Goal: Transaction & Acquisition: Book appointment/travel/reservation

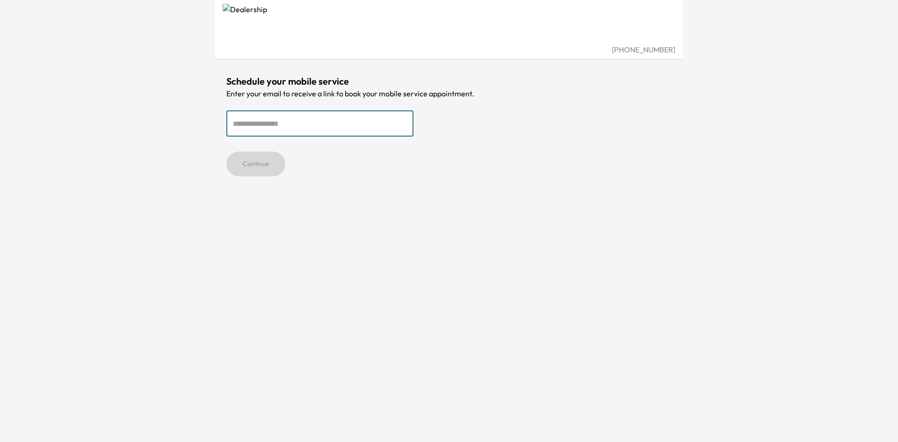
click at [245, 124] on input "email" at bounding box center [319, 123] width 187 height 26
type input "**********"
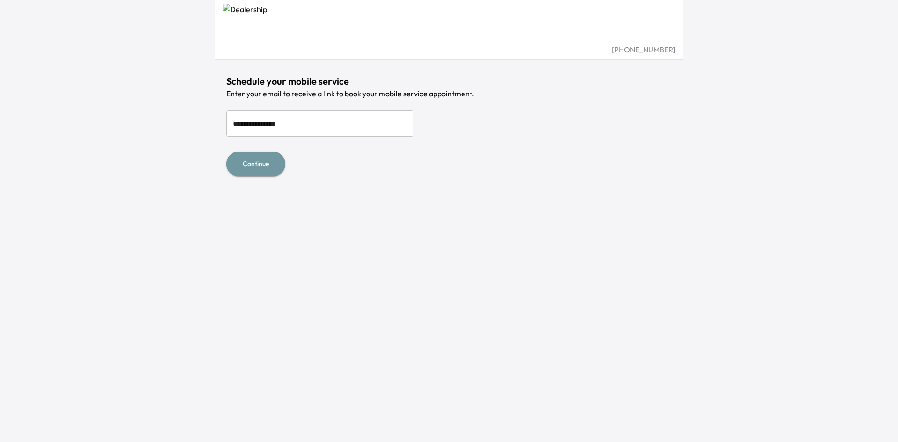
click at [278, 158] on button "Continue" at bounding box center [255, 164] width 59 height 25
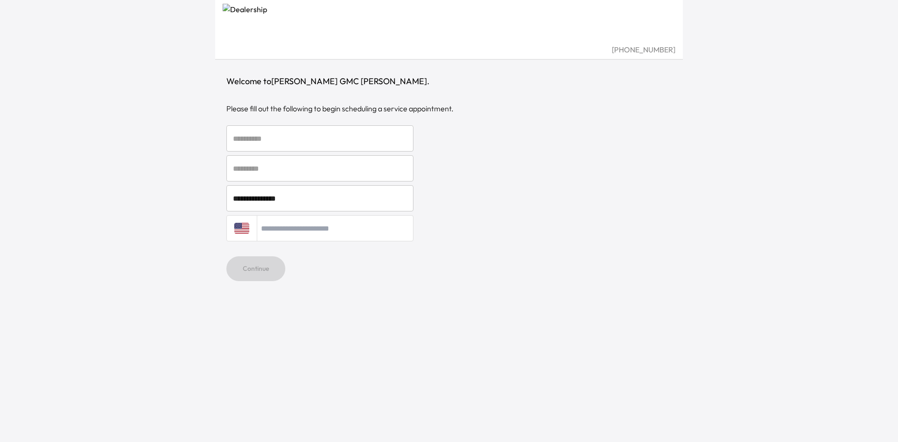
click at [299, 133] on input "text" at bounding box center [319, 138] width 187 height 26
type input "*******"
click at [296, 165] on input "text" at bounding box center [319, 168] width 187 height 26
type input "*"
type input "*****"
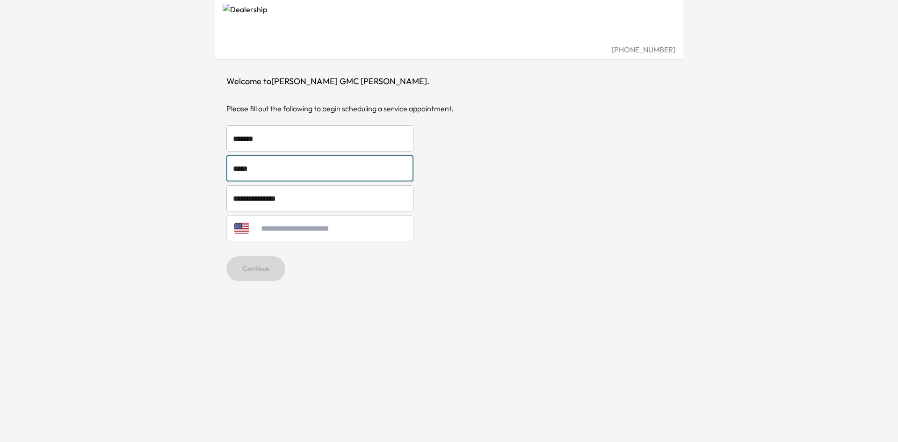
click at [297, 231] on input "tel" at bounding box center [335, 228] width 157 height 26
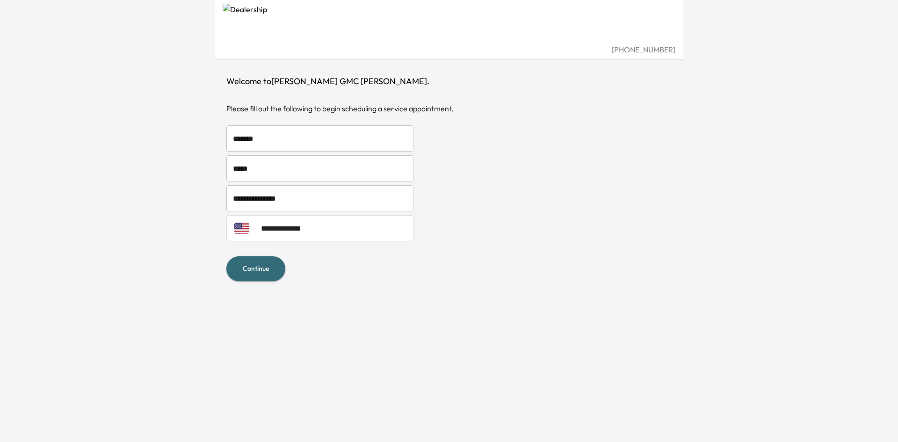
type input "**********"
click at [270, 272] on button "Continue" at bounding box center [255, 268] width 59 height 25
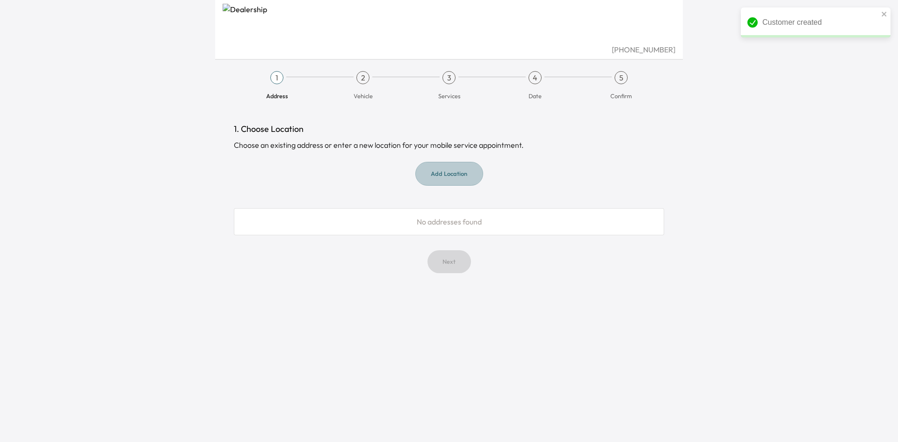
click at [449, 174] on button "Add Location" at bounding box center [450, 174] width 68 height 24
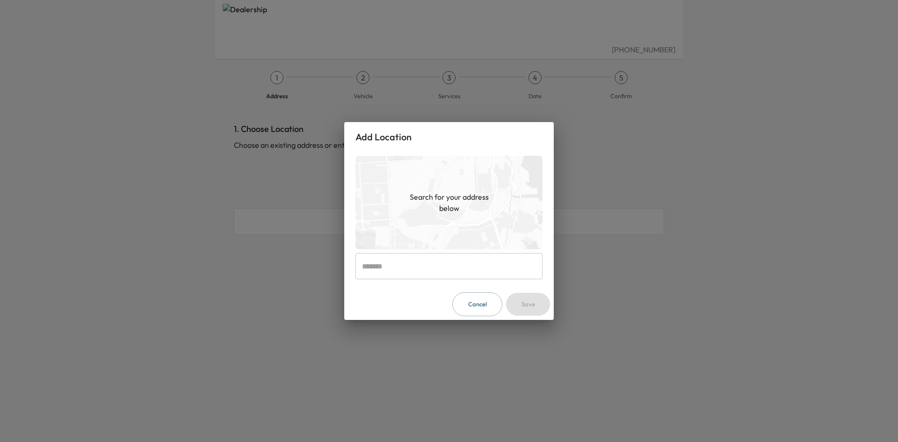
click at [447, 255] on input "text" at bounding box center [449, 266] width 187 height 26
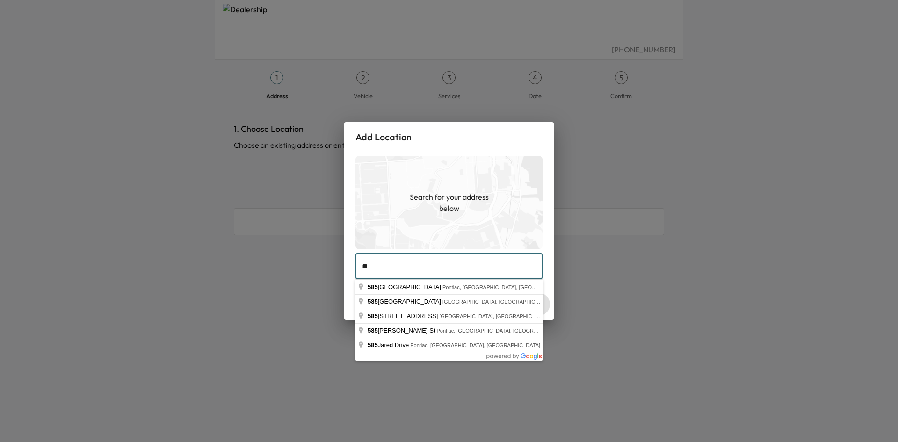
type input "*"
type input "**********"
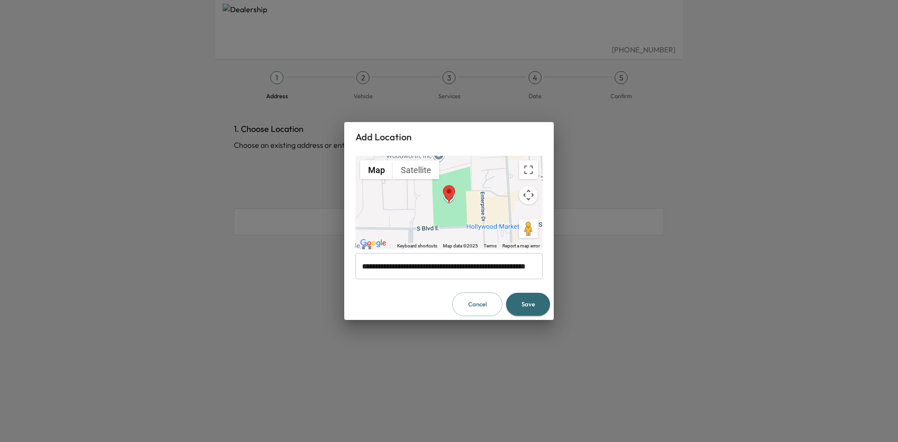
click at [540, 304] on button "Save" at bounding box center [528, 304] width 44 height 23
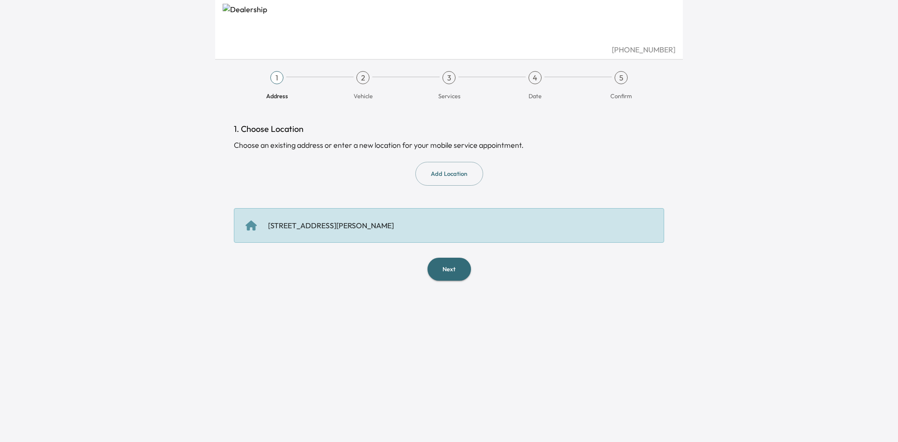
click at [452, 273] on button "Next" at bounding box center [450, 269] width 44 height 23
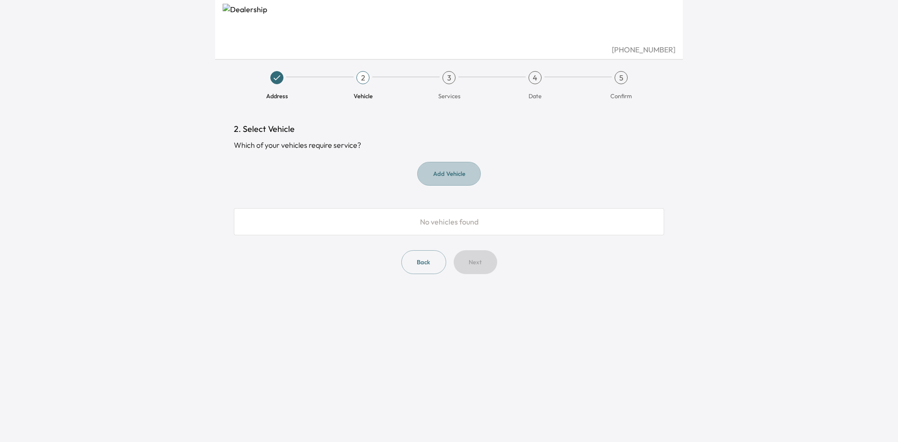
click at [447, 178] on button "Add Vehicle" at bounding box center [449, 174] width 64 height 24
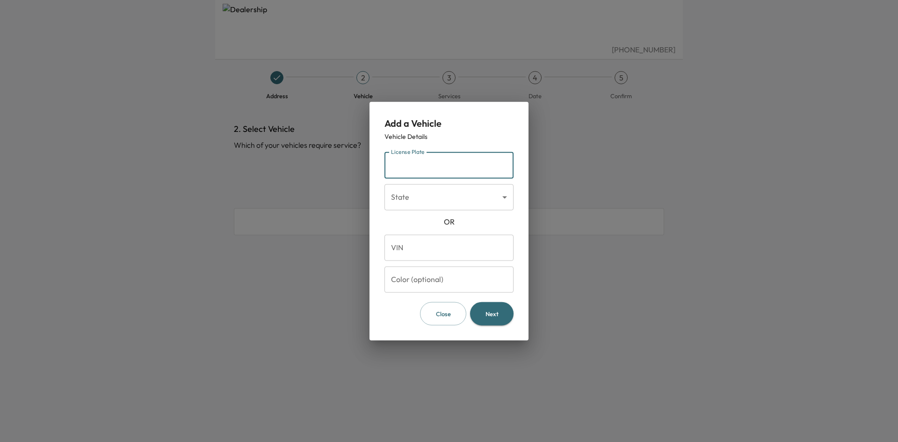
click at [443, 169] on input "License Plate" at bounding box center [449, 165] width 129 height 26
click at [602, 130] on div at bounding box center [449, 221] width 898 height 442
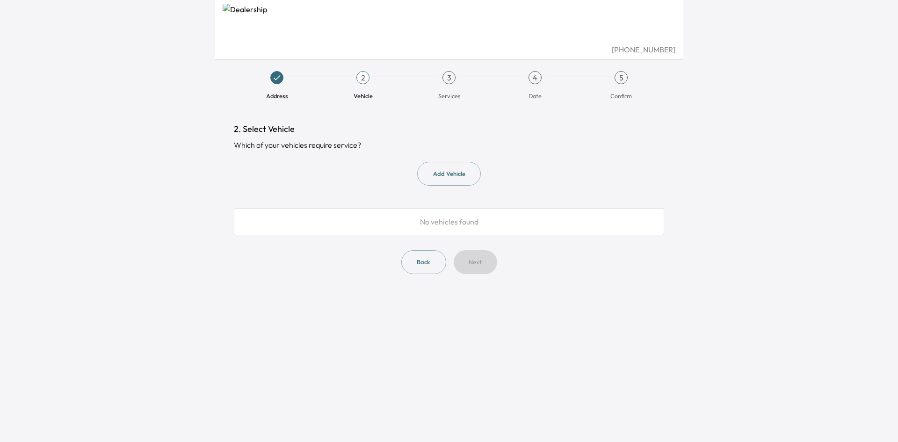
click at [465, 169] on button "Add Vehicle" at bounding box center [449, 174] width 64 height 24
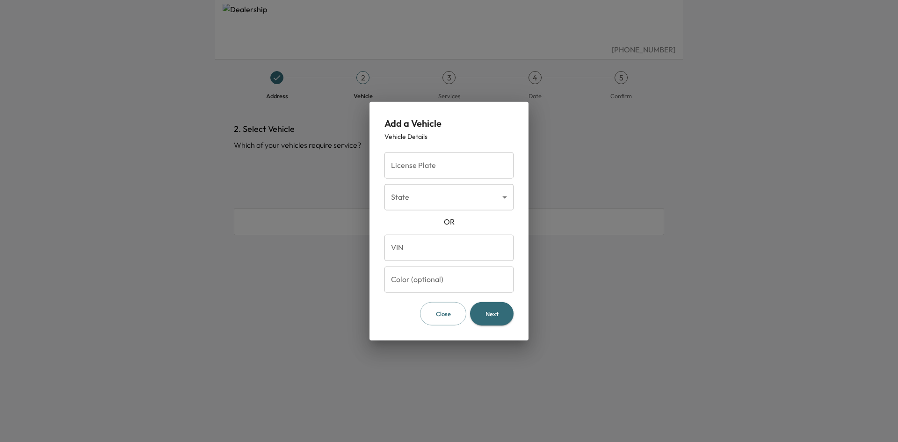
click at [473, 259] on input "VIN" at bounding box center [449, 247] width 129 height 26
click at [429, 262] on form "License Plate License Plate State ​ State [US_STATE] VIN VIN Color (optional) C…" at bounding box center [449, 236] width 129 height 177
click at [424, 253] on input "VIN" at bounding box center [449, 247] width 129 height 26
click at [393, 167] on input "License Plate" at bounding box center [449, 165] width 129 height 26
type input "*******"
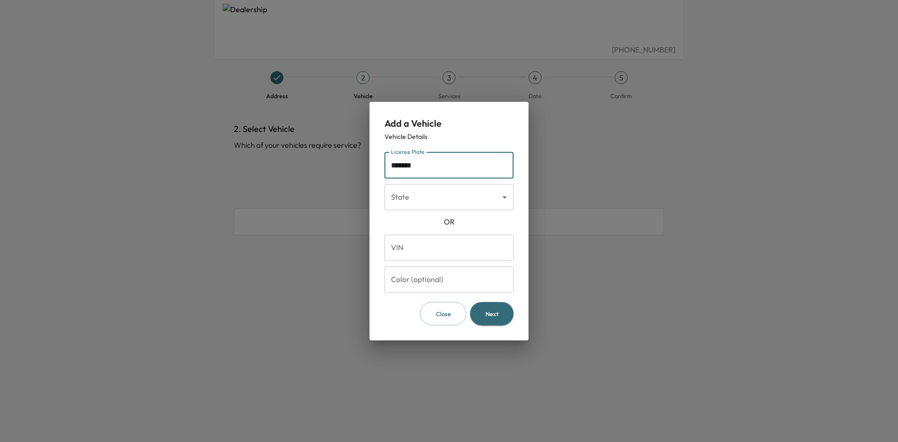
click at [454, 198] on body "[PHONE_NUMBER] Address 2 Vehicle 3 Services 4 Date 5 Confirm 2. Select Vehicle …" at bounding box center [449, 221] width 898 height 442
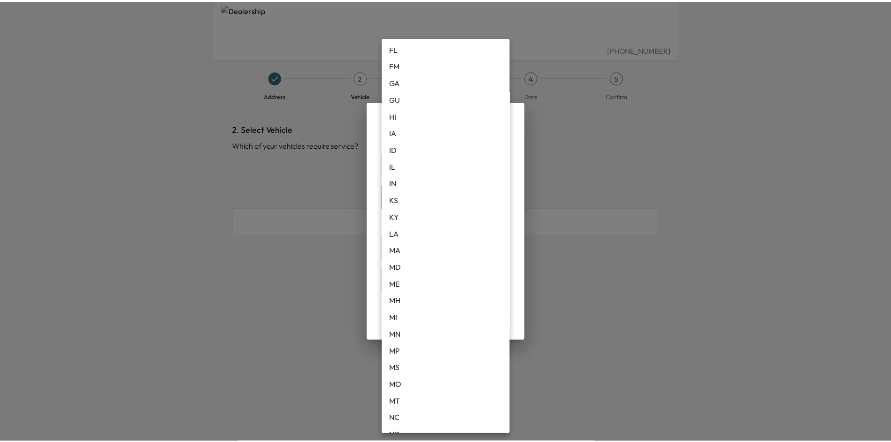
scroll to position [187, 0]
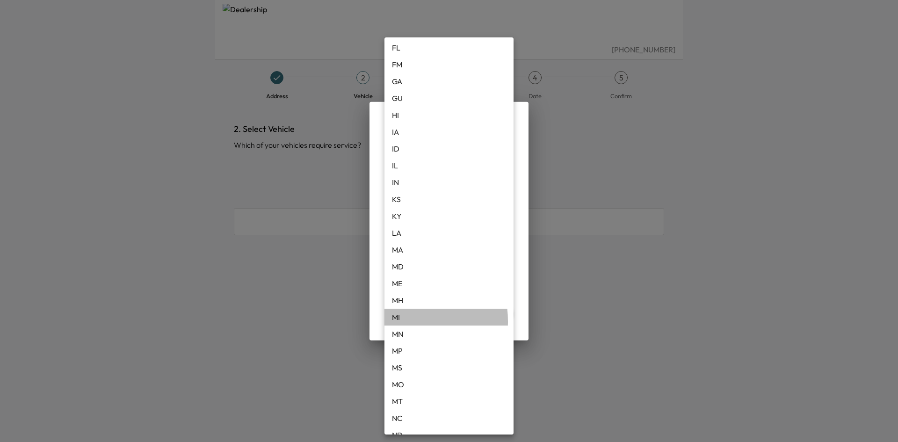
click at [391, 321] on li "MI" at bounding box center [449, 317] width 129 height 17
type input "**"
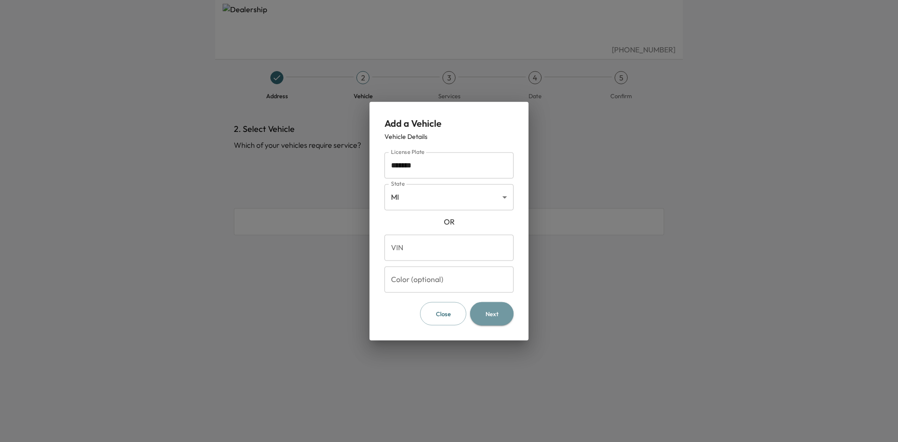
click at [480, 307] on button "Next" at bounding box center [492, 314] width 44 height 24
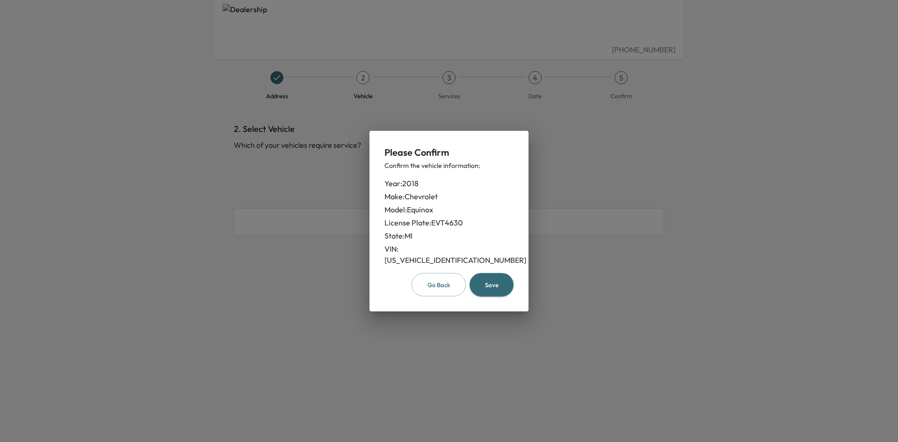
click at [502, 277] on button "Save" at bounding box center [492, 285] width 44 height 24
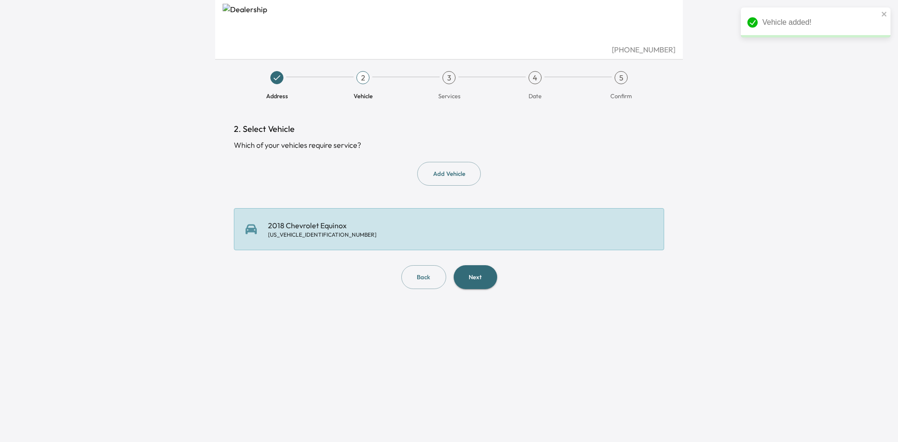
click at [472, 277] on button "Next" at bounding box center [476, 277] width 44 height 24
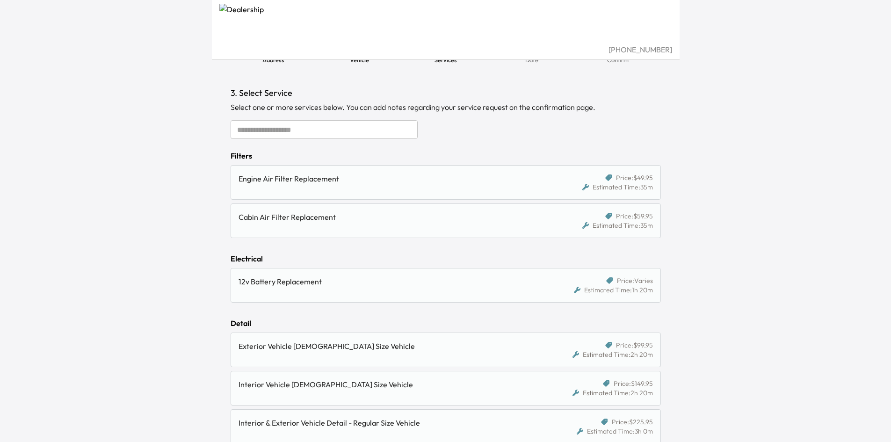
scroll to position [47, 0]
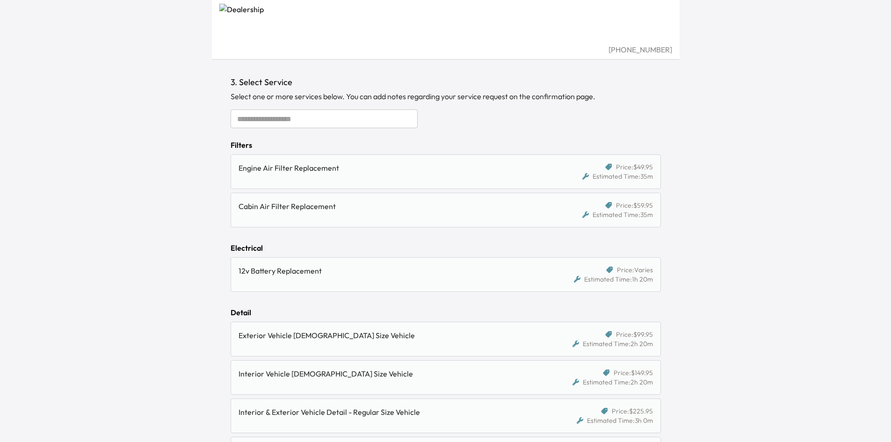
click at [286, 119] on input "text" at bounding box center [324, 118] width 187 height 19
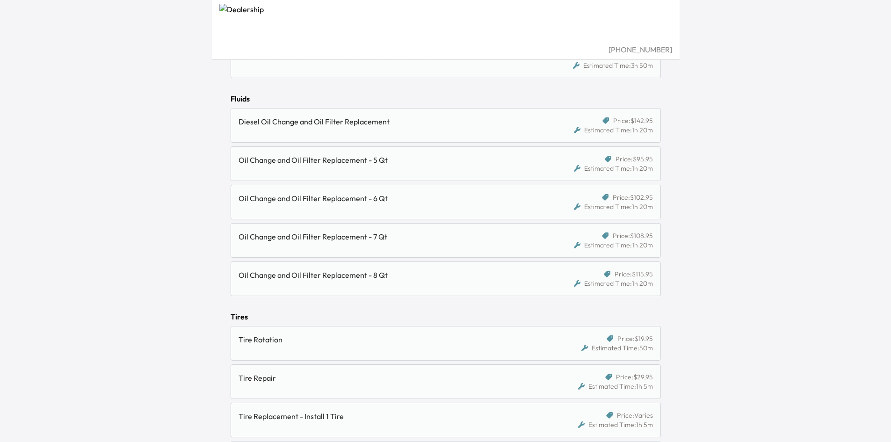
scroll to position [655, 0]
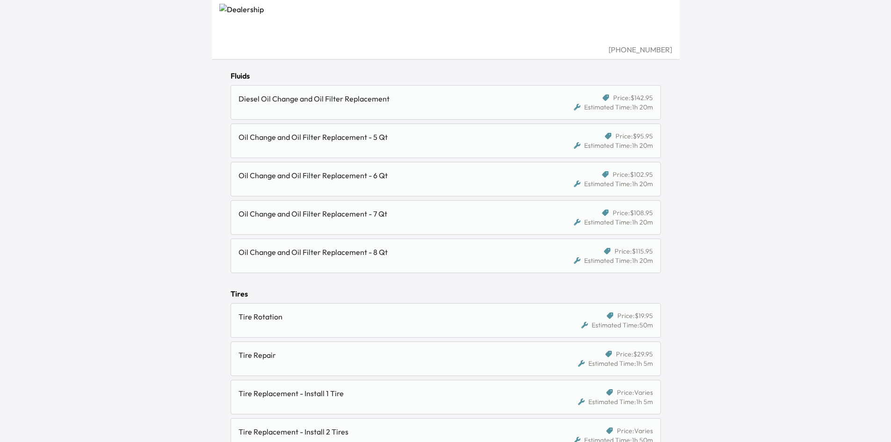
click at [641, 314] on span "Price: $19.95" at bounding box center [636, 315] width 36 height 9
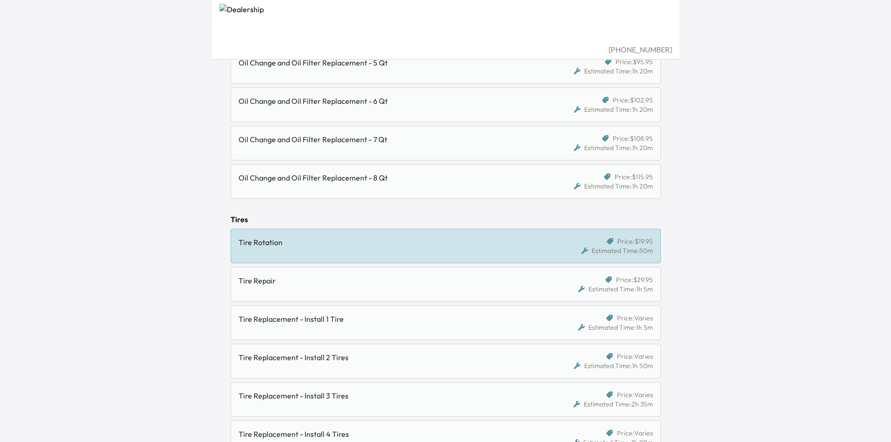
scroll to position [636, 0]
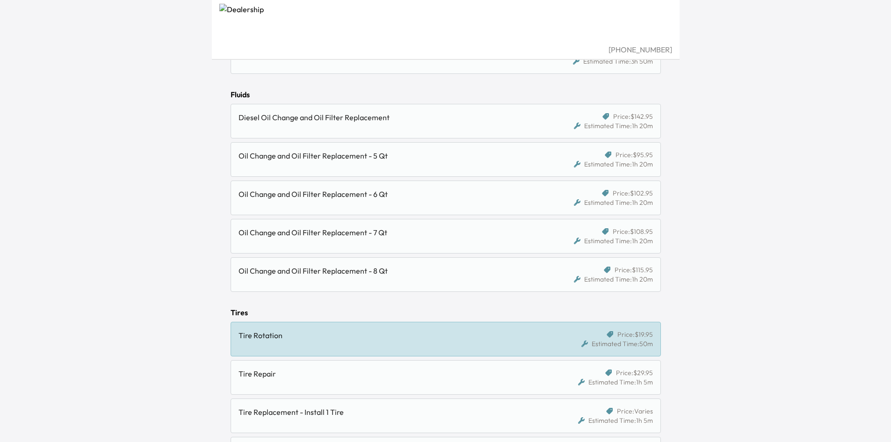
click at [424, 281] on div "Oil Change and Oil Filter Replacement - 8 Qt" at bounding box center [394, 274] width 311 height 19
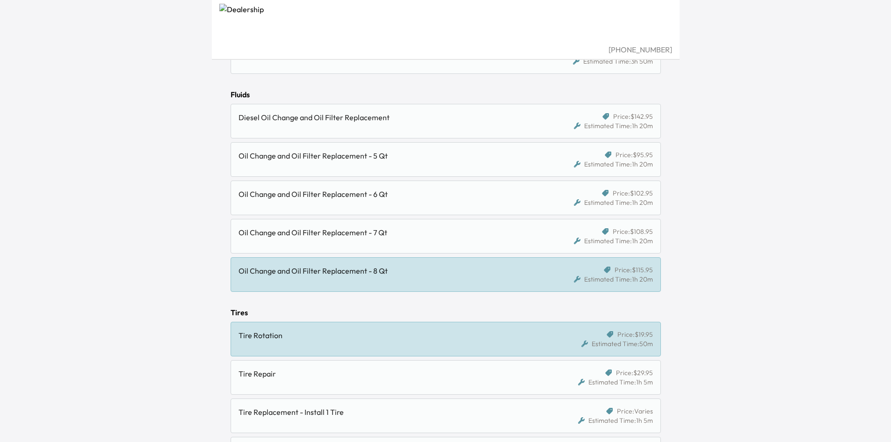
click at [592, 281] on div "Estimated Time: 1h 20m" at bounding box center [613, 279] width 79 height 9
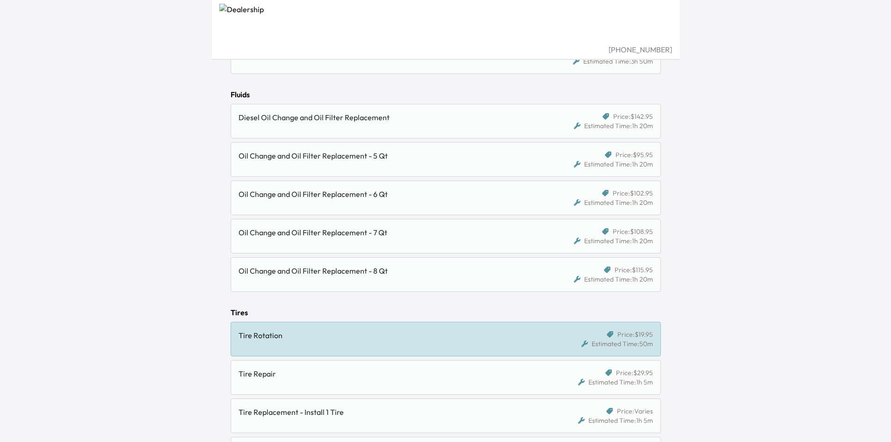
click at [633, 118] on span "Price: $142.95" at bounding box center [633, 116] width 40 height 9
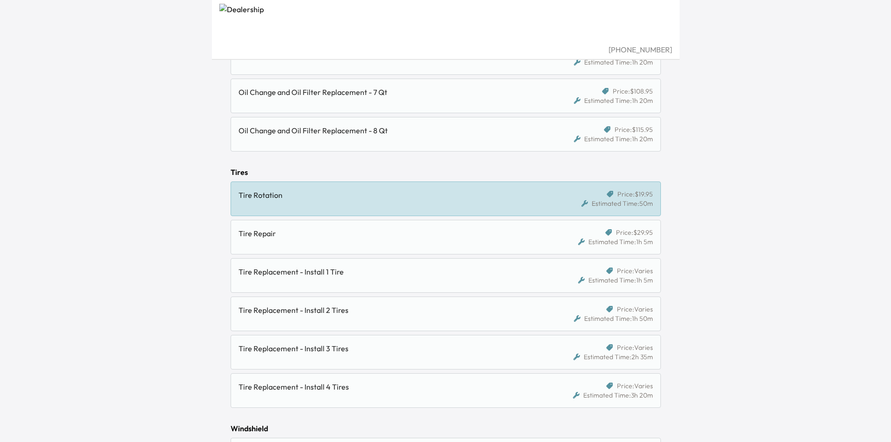
scroll to position [964, 0]
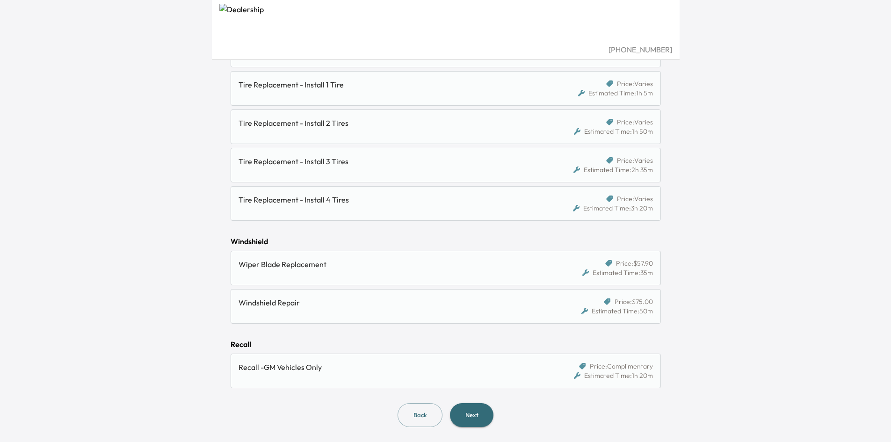
click at [479, 410] on button "Next" at bounding box center [472, 415] width 44 height 24
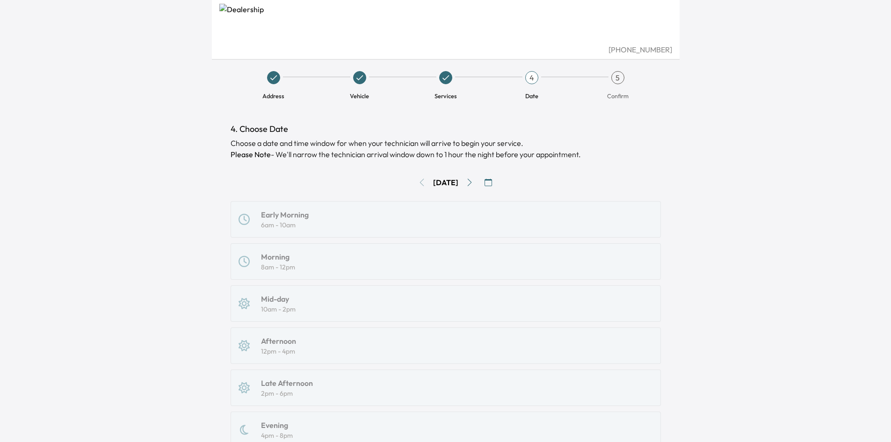
click at [415, 179] on div "[DATE]" at bounding box center [446, 182] width 430 height 15
click at [419, 182] on div "[DATE]" at bounding box center [446, 182] width 430 height 15
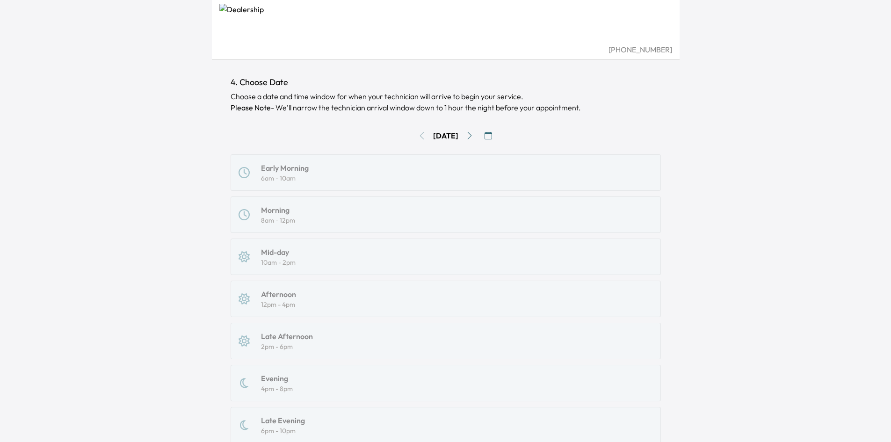
click at [504, 196] on div "Early Morning 6am - 10am Morning 8am - 12pm Mid-day 10am - 2pm Afternoon 12pm -…" at bounding box center [446, 298] width 430 height 289
click at [501, 186] on div "Early Morning 6am - 10am Morning 8am - 12pm Mid-day 10am - 2pm Afternoon 12pm -…" at bounding box center [446, 298] width 430 height 289
click at [471, 135] on icon "Go to next day" at bounding box center [469, 135] width 7 height 7
click at [467, 138] on button "Go to next day" at bounding box center [469, 135] width 15 height 15
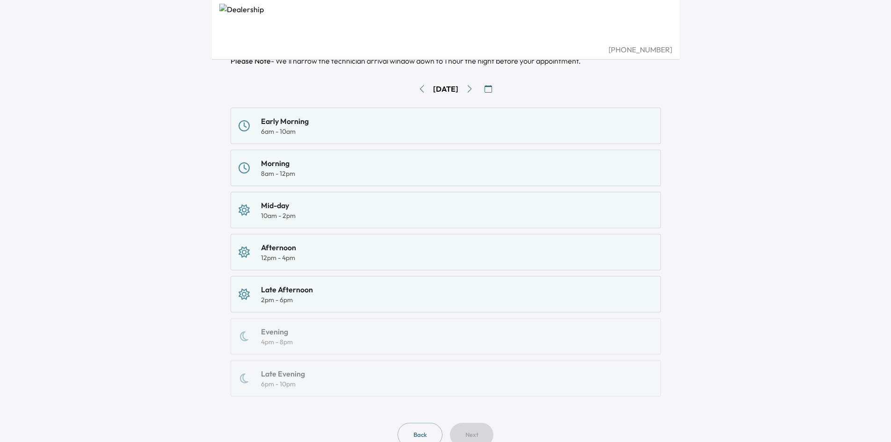
click at [351, 166] on div "Morning 8am - 12pm" at bounding box center [446, 168] width 415 height 21
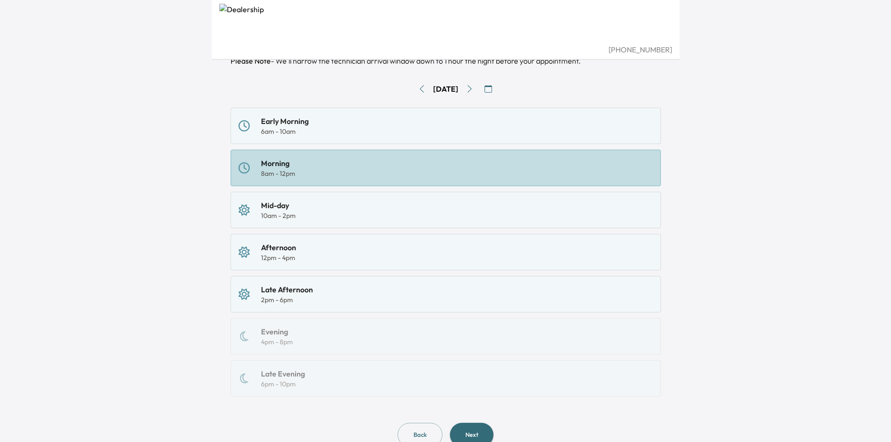
click at [361, 126] on div "Early Morning 6am - 10am" at bounding box center [446, 126] width 415 height 21
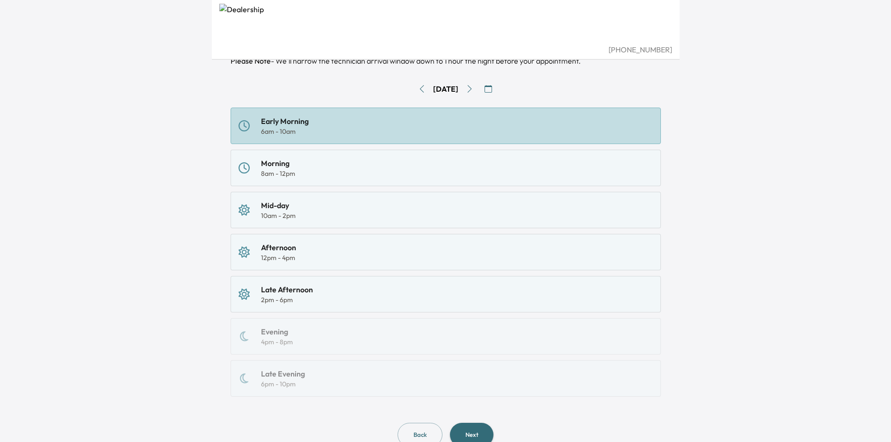
click at [522, 167] on div "Morning 8am - 12pm" at bounding box center [446, 168] width 415 height 21
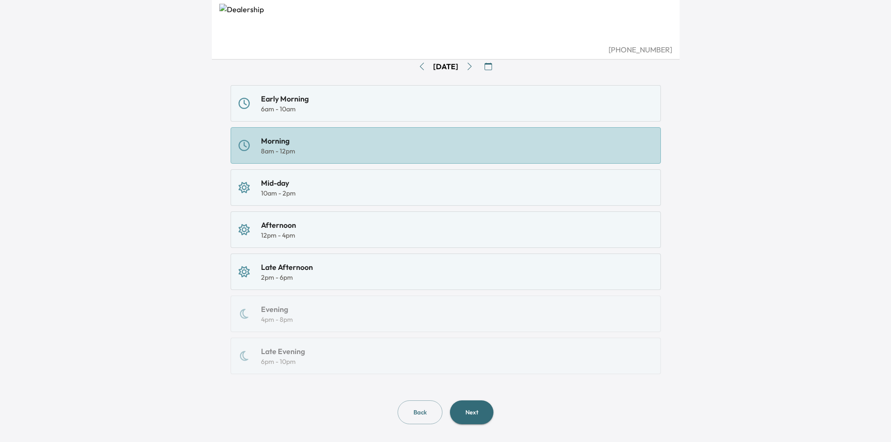
scroll to position [128, 0]
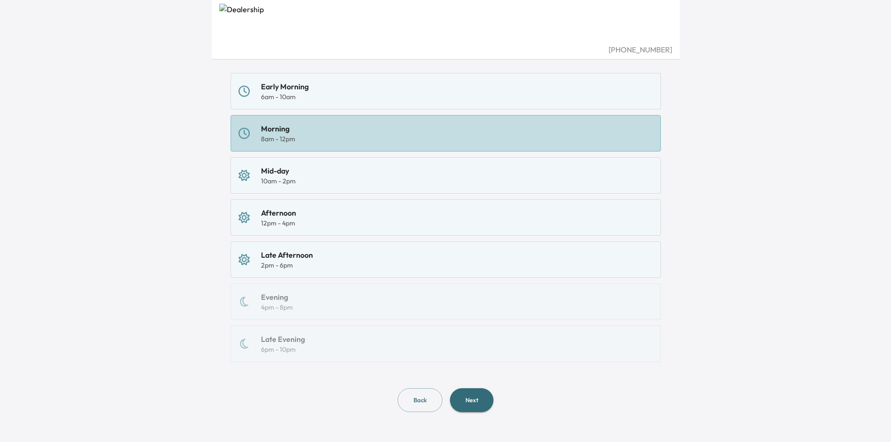
click at [488, 401] on button "Next" at bounding box center [472, 400] width 44 height 24
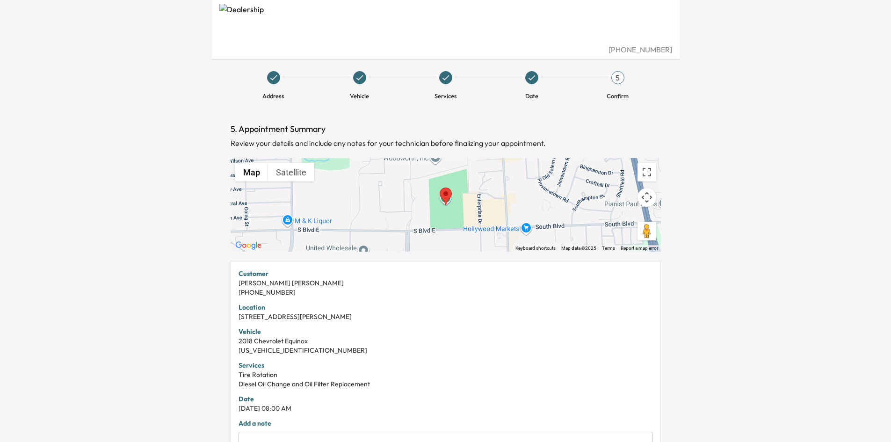
scroll to position [160, 0]
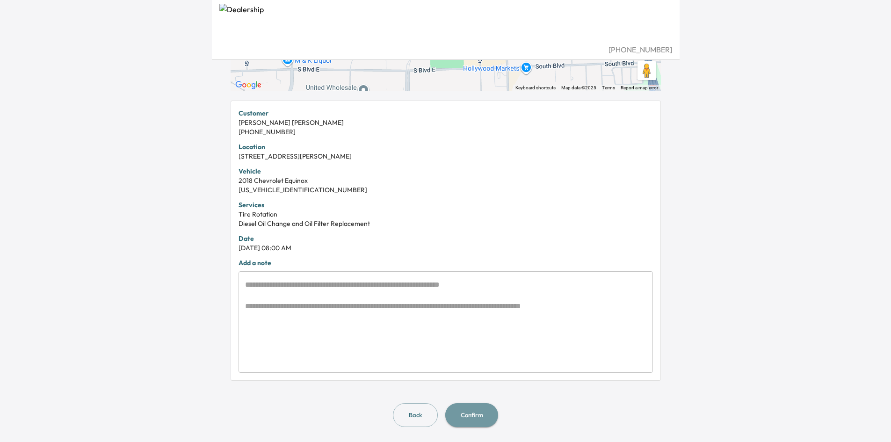
click at [479, 413] on button "Confirm" at bounding box center [471, 415] width 53 height 24
